Goal: Information Seeking & Learning: Learn about a topic

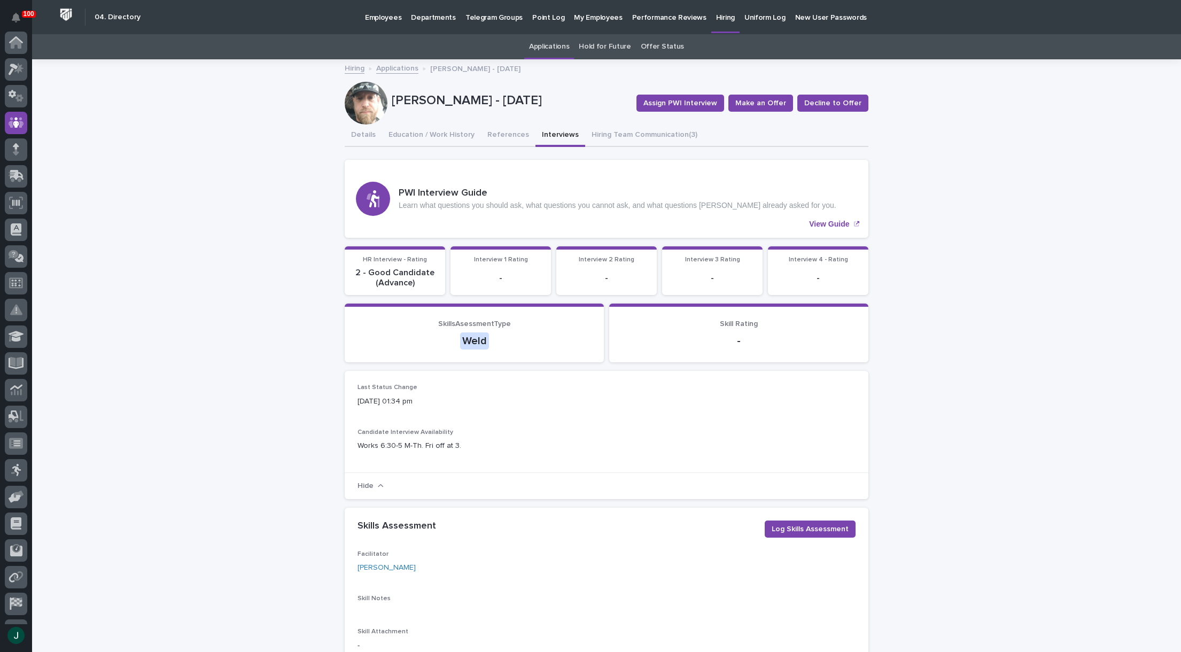
scroll to position [75, 0]
click at [716, 17] on p "Hiring" at bounding box center [725, 11] width 19 height 22
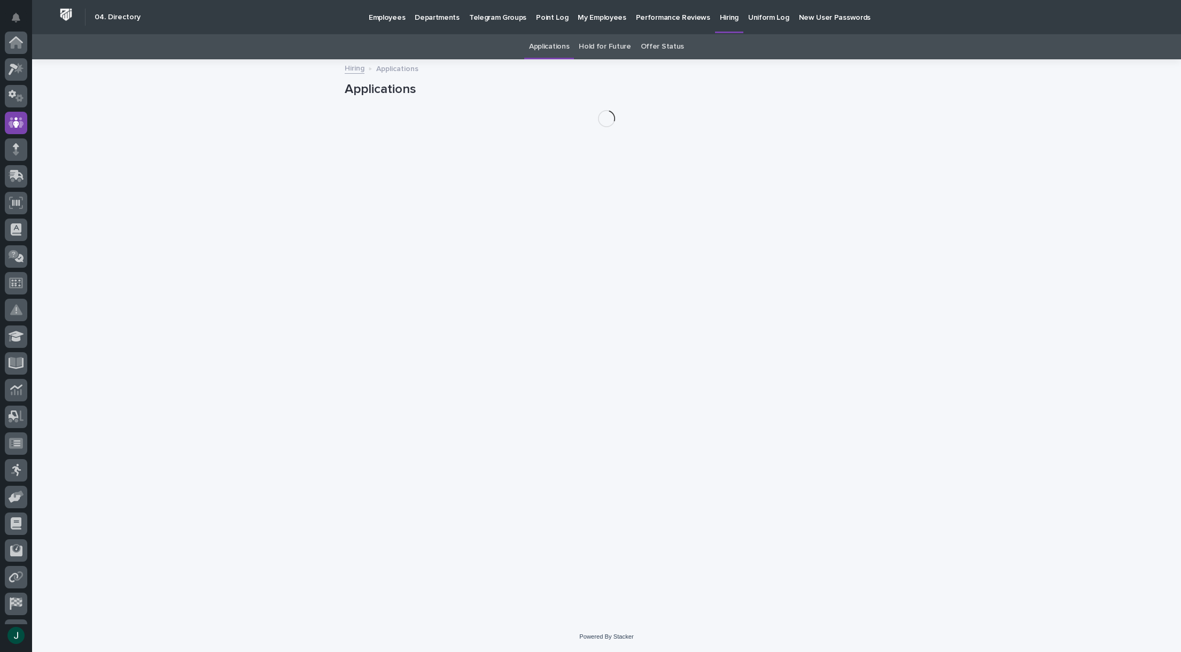
scroll to position [75, 0]
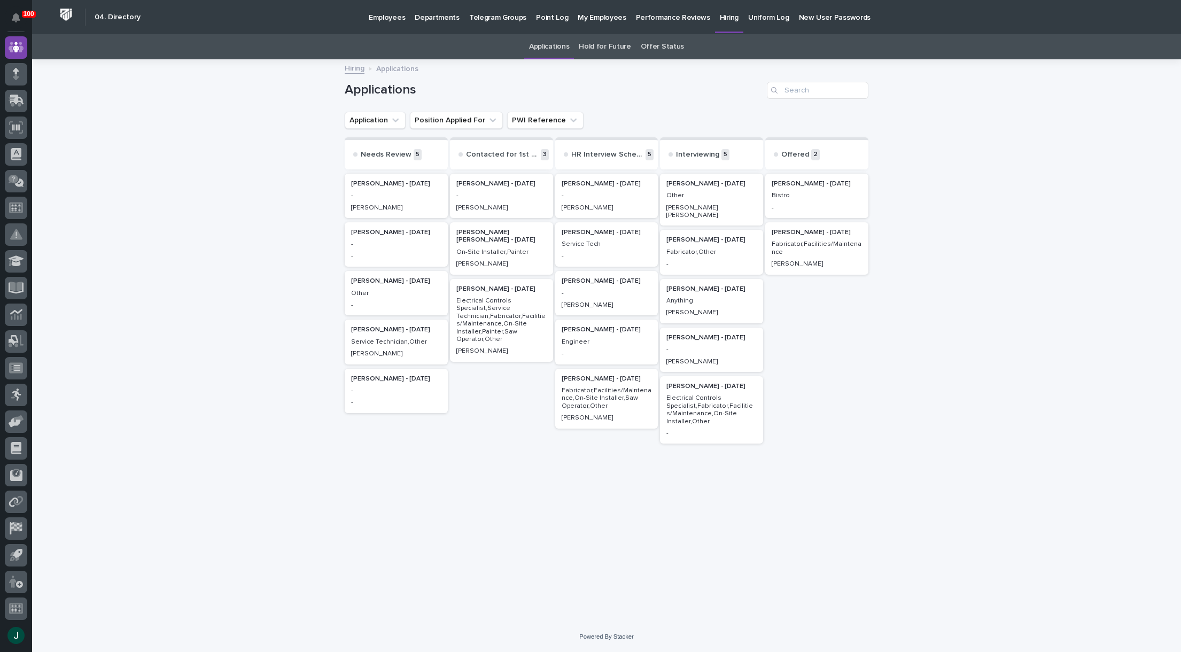
click at [723, 346] on p "-" at bounding box center [711, 349] width 90 height 7
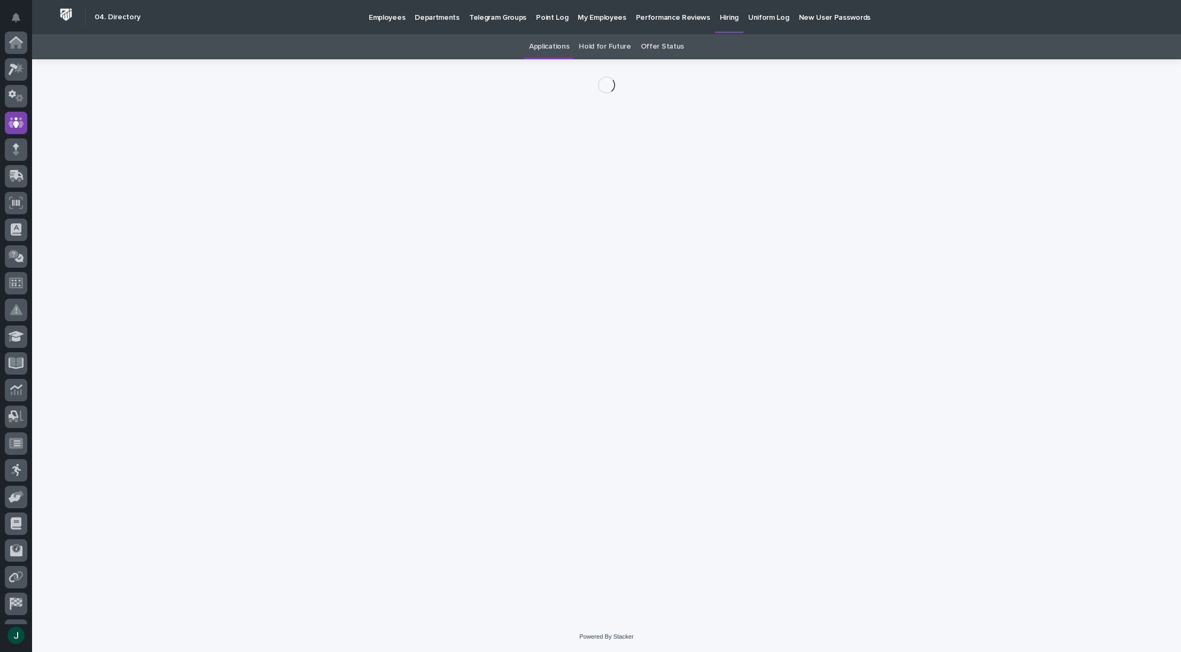
scroll to position [75, 0]
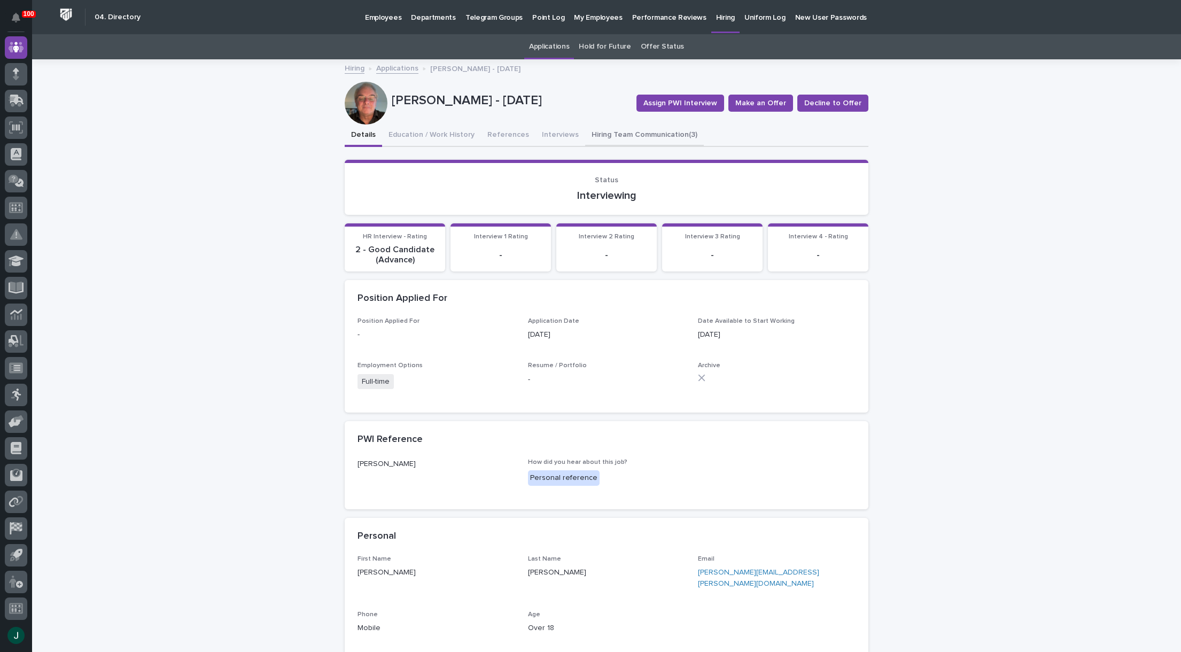
click at [609, 136] on button "Hiring Team Communication (3)" at bounding box center [644, 135] width 119 height 22
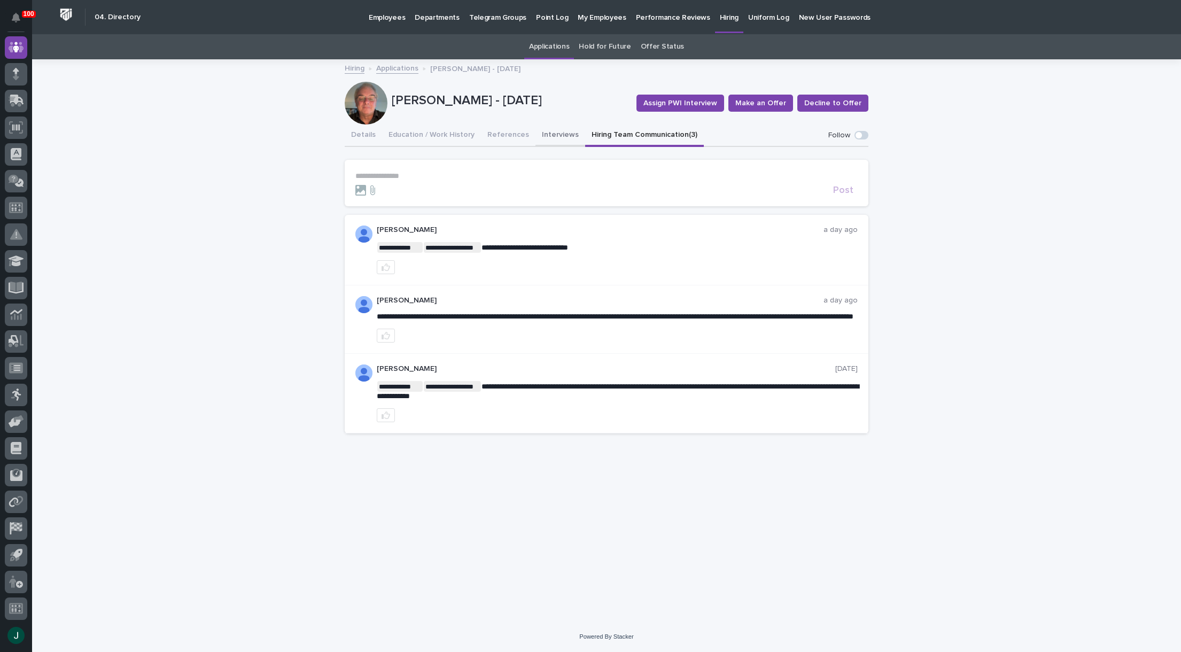
click at [553, 134] on button "Interviews" at bounding box center [560, 135] width 50 height 22
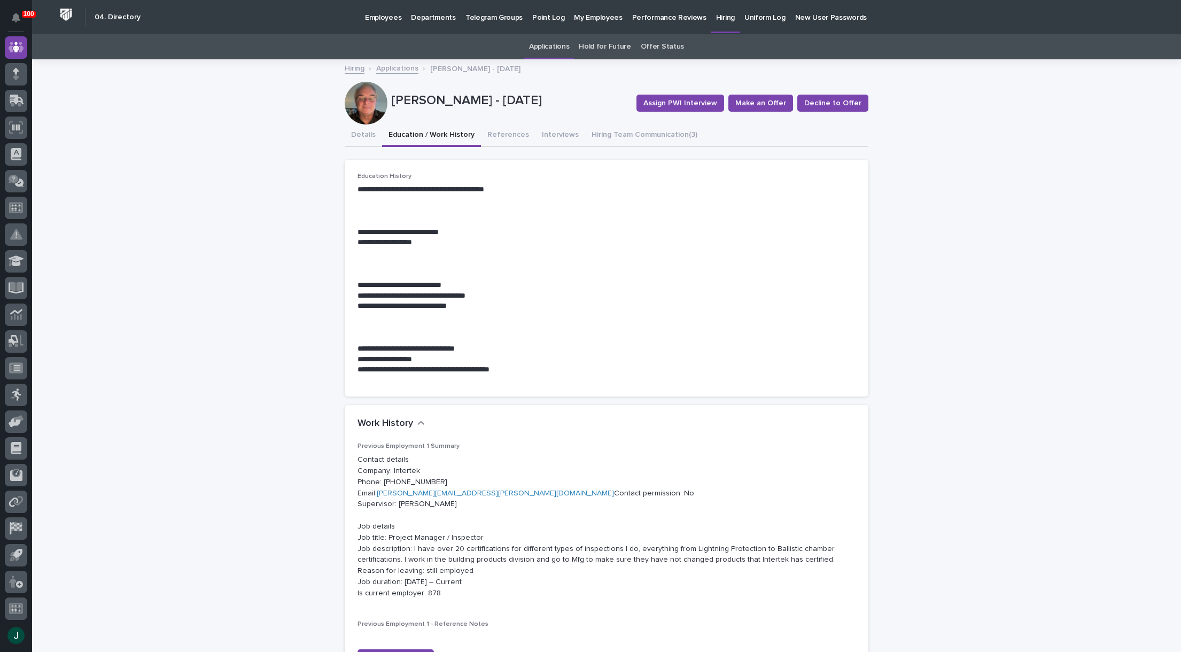
click at [439, 136] on button "Education / Work History" at bounding box center [431, 135] width 99 height 22
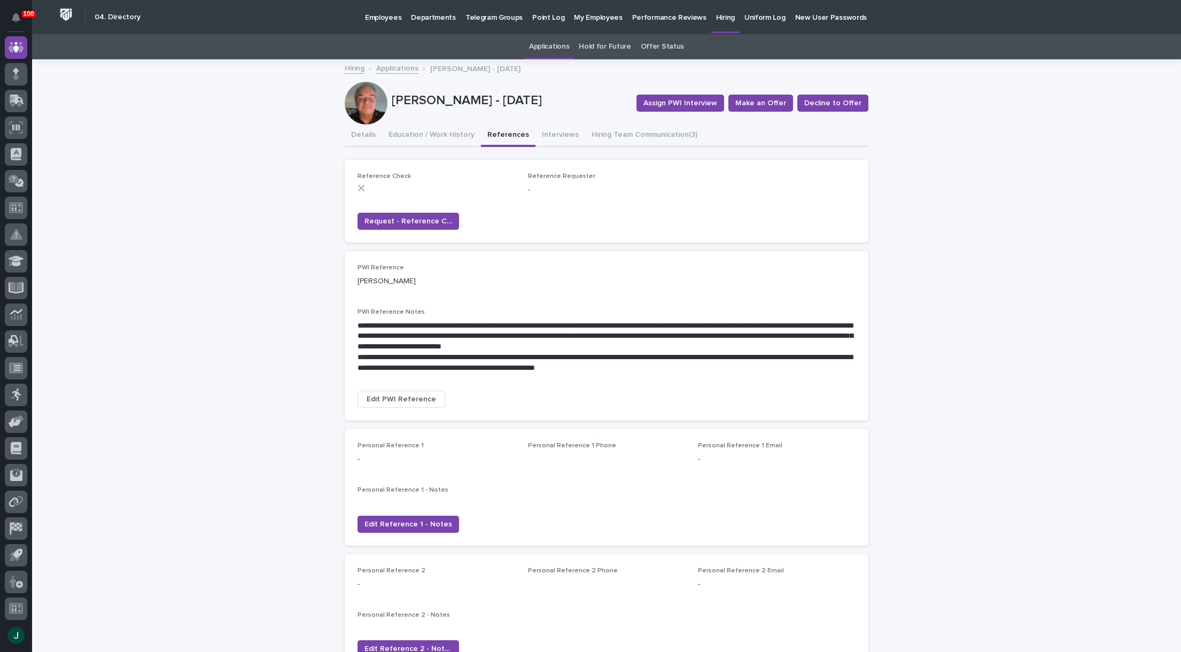
click at [503, 137] on button "References" at bounding box center [508, 135] width 54 height 22
click at [366, 133] on button "Details" at bounding box center [363, 135] width 37 height 22
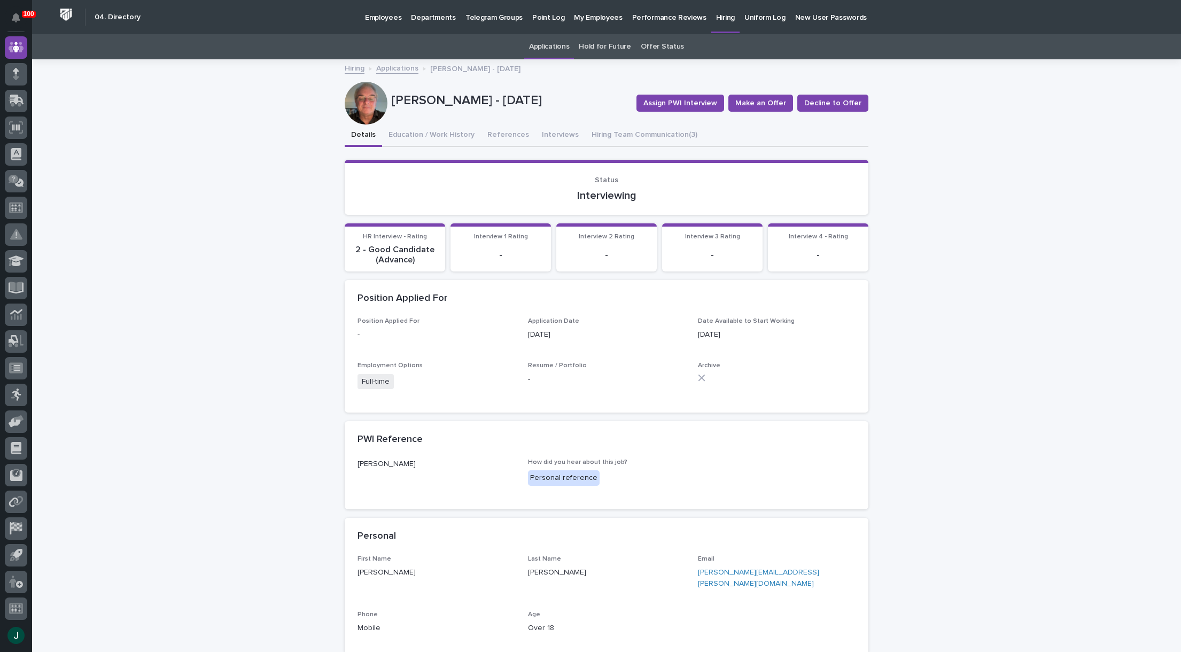
click at [716, 19] on p "Hiring" at bounding box center [725, 11] width 19 height 22
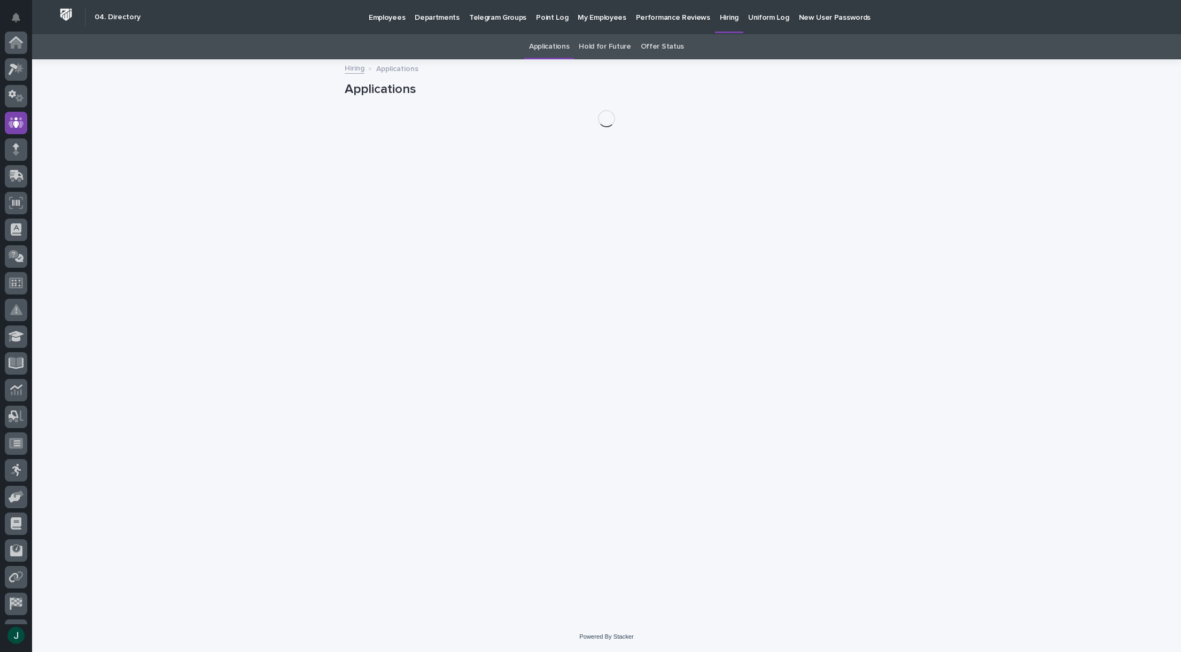
scroll to position [75, 0]
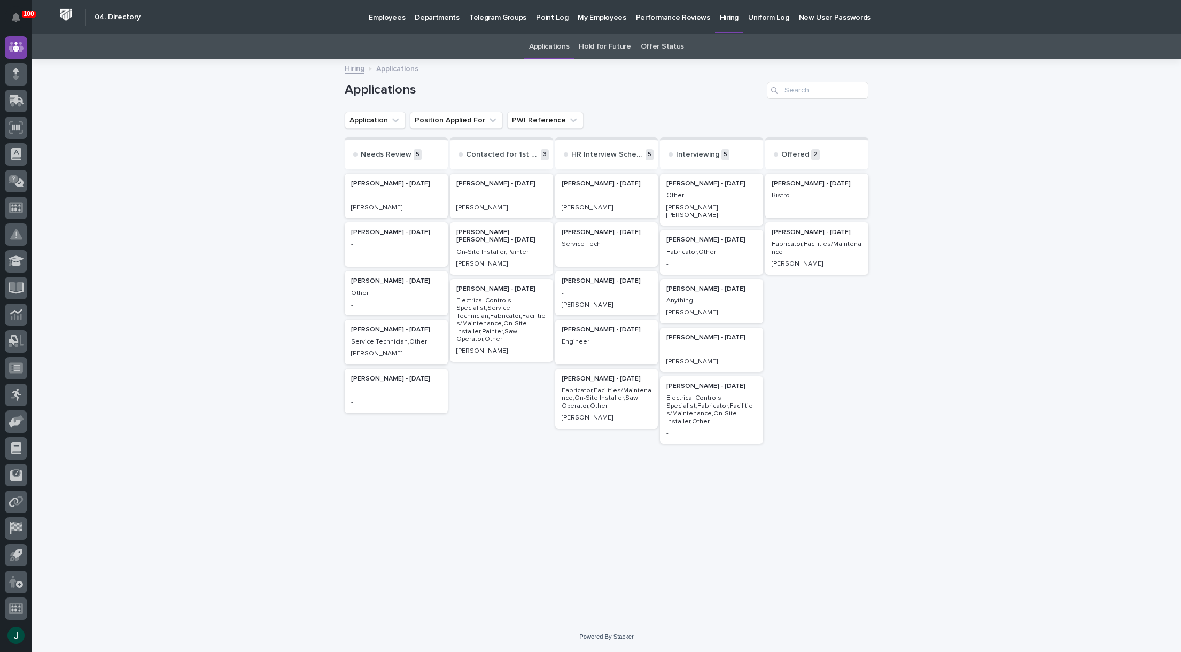
click at [730, 346] on p "-" at bounding box center [711, 349] width 90 height 7
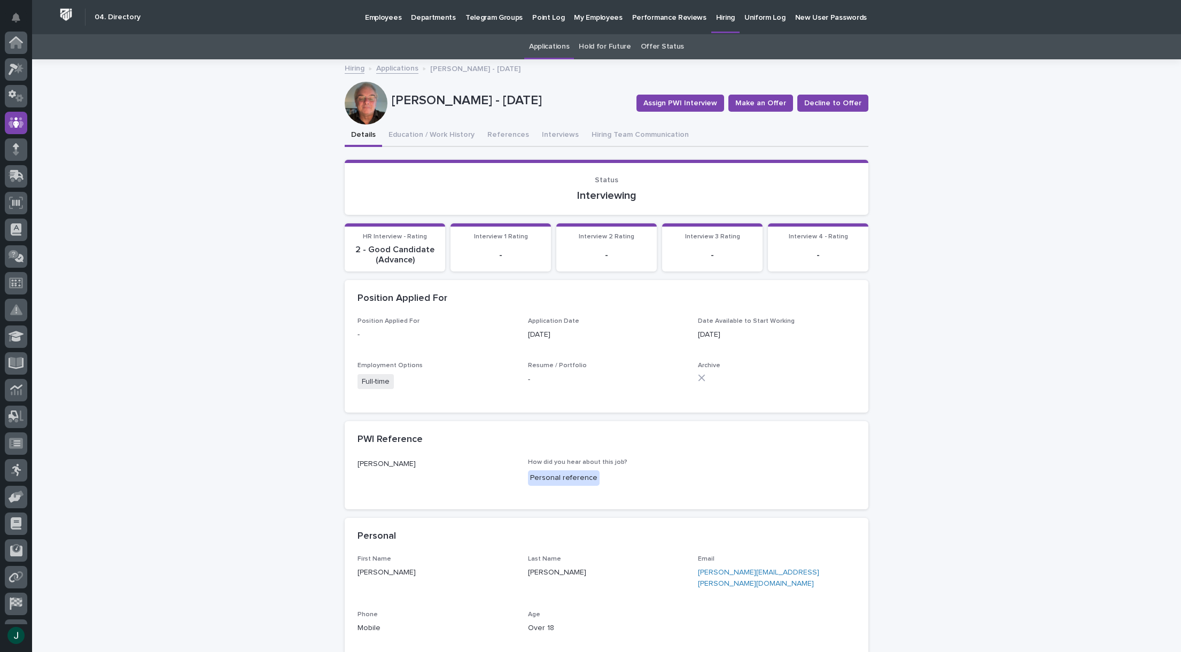
scroll to position [75, 0]
